Goal: Information Seeking & Learning: Learn about a topic

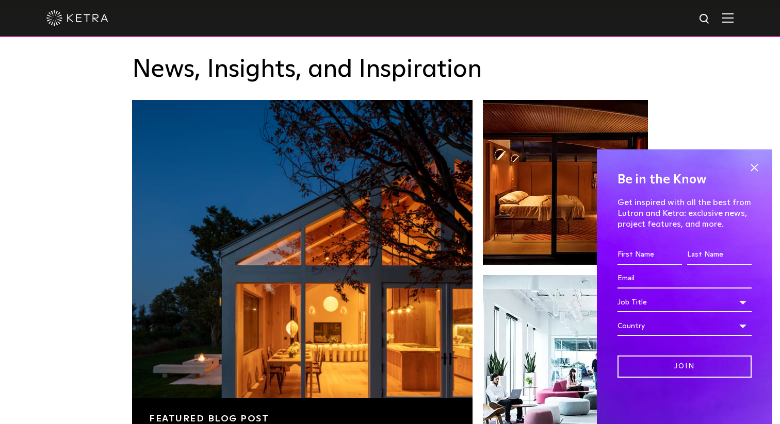
scroll to position [1615, 0]
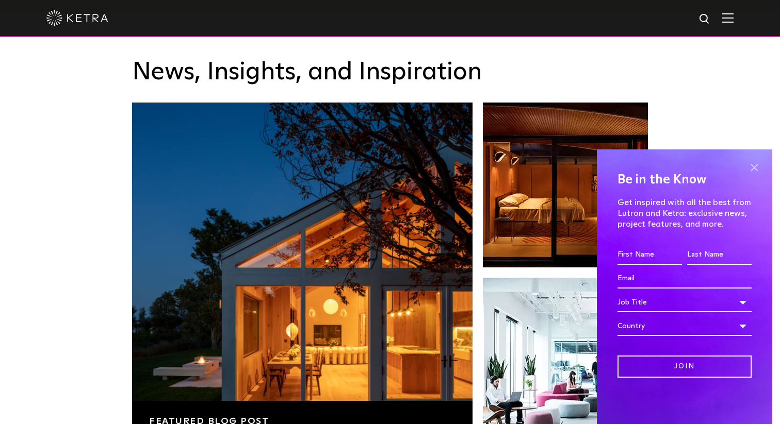
click at [754, 169] on span at bounding box center [753, 167] width 15 height 15
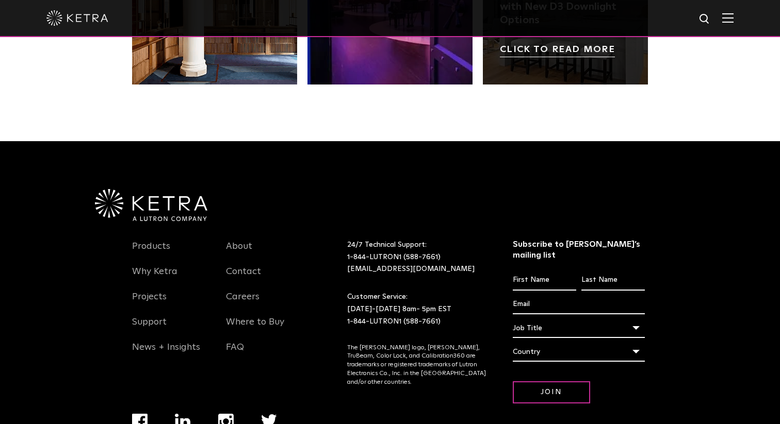
scroll to position [2148, 0]
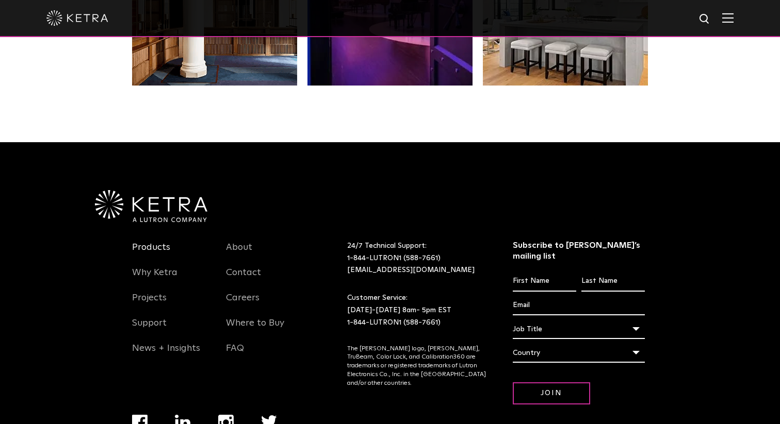
click at [159, 242] on link "Products" at bounding box center [151, 254] width 38 height 24
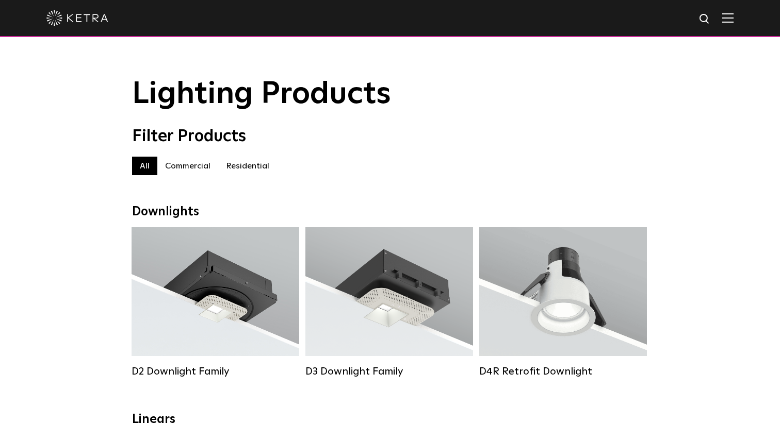
click at [241, 171] on label "Residential" at bounding box center [247, 166] width 59 height 19
